Goal: Transaction & Acquisition: Obtain resource

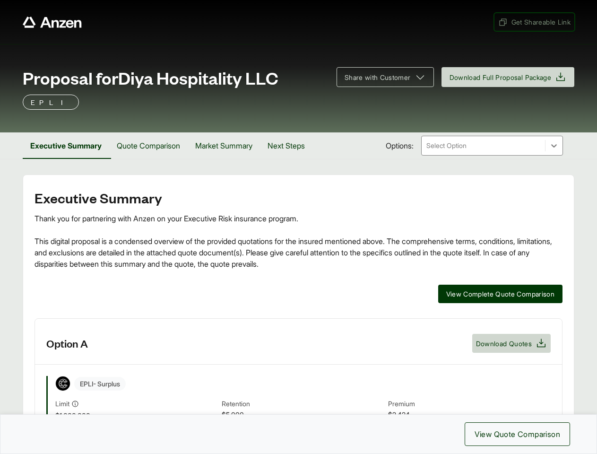
click at [533, 22] on span "Get Shareable Link" at bounding box center [534, 22] width 72 height 10
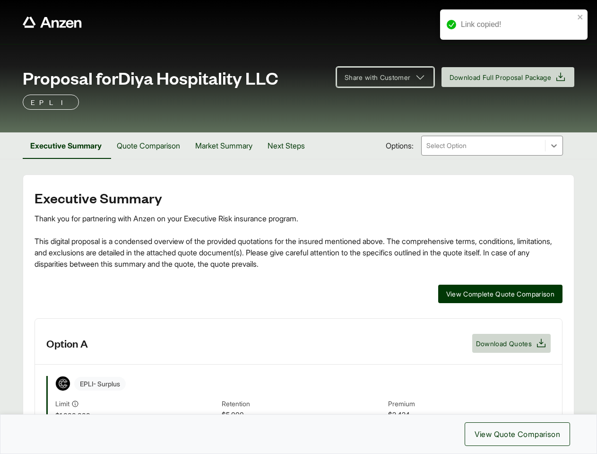
click at [381, 77] on span "Share with Customer" at bounding box center [378, 77] width 66 height 10
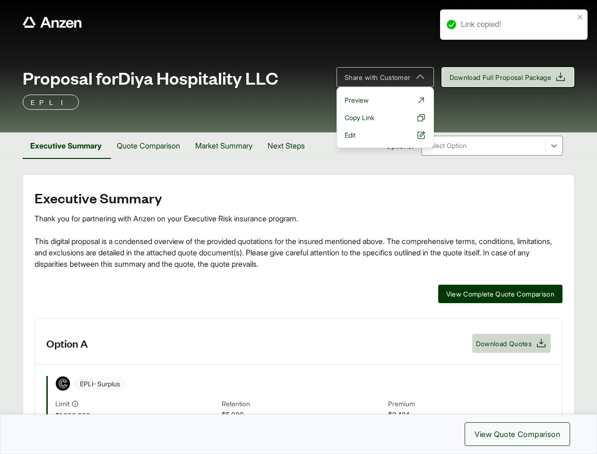
click at [506, 77] on span "Download Full Proposal Package" at bounding box center [501, 77] width 102 height 10
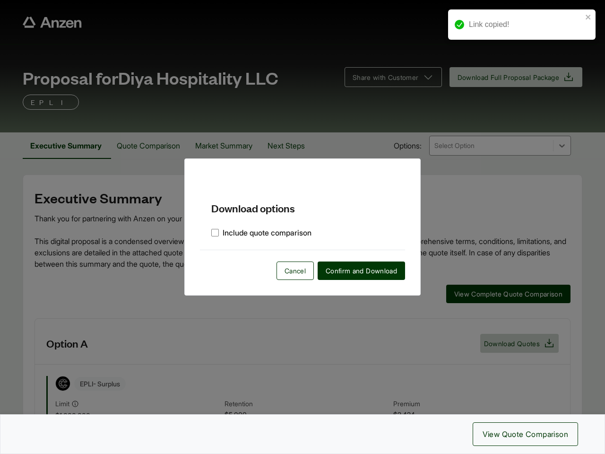
click at [67, 146] on div "Download options Include quote comparison Cancel Confirm and Download" at bounding box center [302, 227] width 605 height 454
click at [152, 146] on div "Download options Include quote comparison Cancel Confirm and Download" at bounding box center [302, 227] width 605 height 454
click at [230, 146] on div "Download options Include quote comparison Cancel Confirm and Download" at bounding box center [302, 227] width 605 height 454
click at [295, 146] on div "Download options Include quote comparison Cancel Confirm and Download" at bounding box center [302, 227] width 605 height 454
click at [499, 294] on div "Download options Include quote comparison Cancel Confirm and Download" at bounding box center [302, 227] width 605 height 454
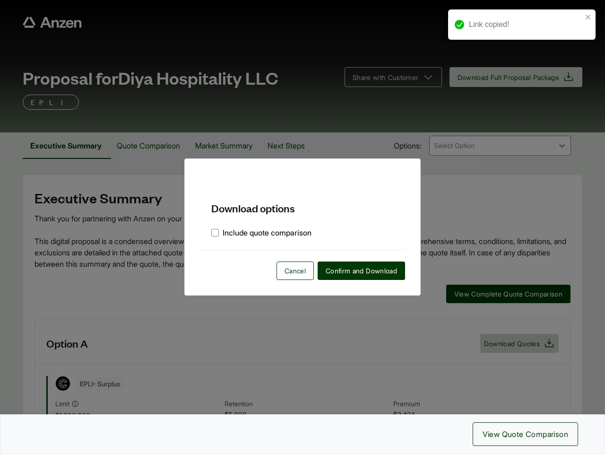
click at [298, 386] on div "Download options Include quote comparison Cancel Confirm and Download" at bounding box center [302, 227] width 605 height 454
click at [511, 343] on div "Download options Include quote comparison Cancel Confirm and Download" at bounding box center [302, 227] width 605 height 454
